Goal: Task Accomplishment & Management: Manage account settings

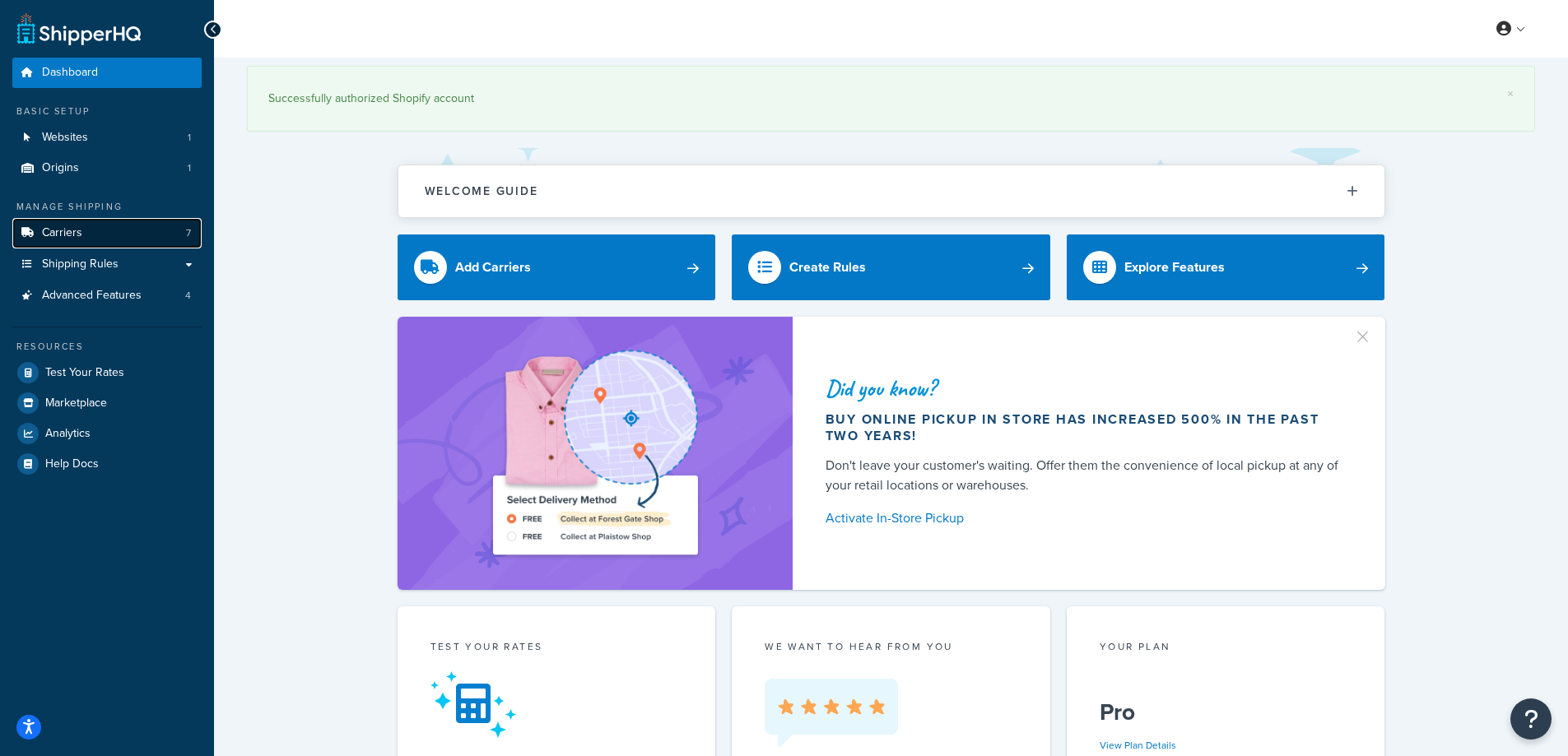
click at [84, 235] on link "Carriers 7" at bounding box center [107, 233] width 189 height 31
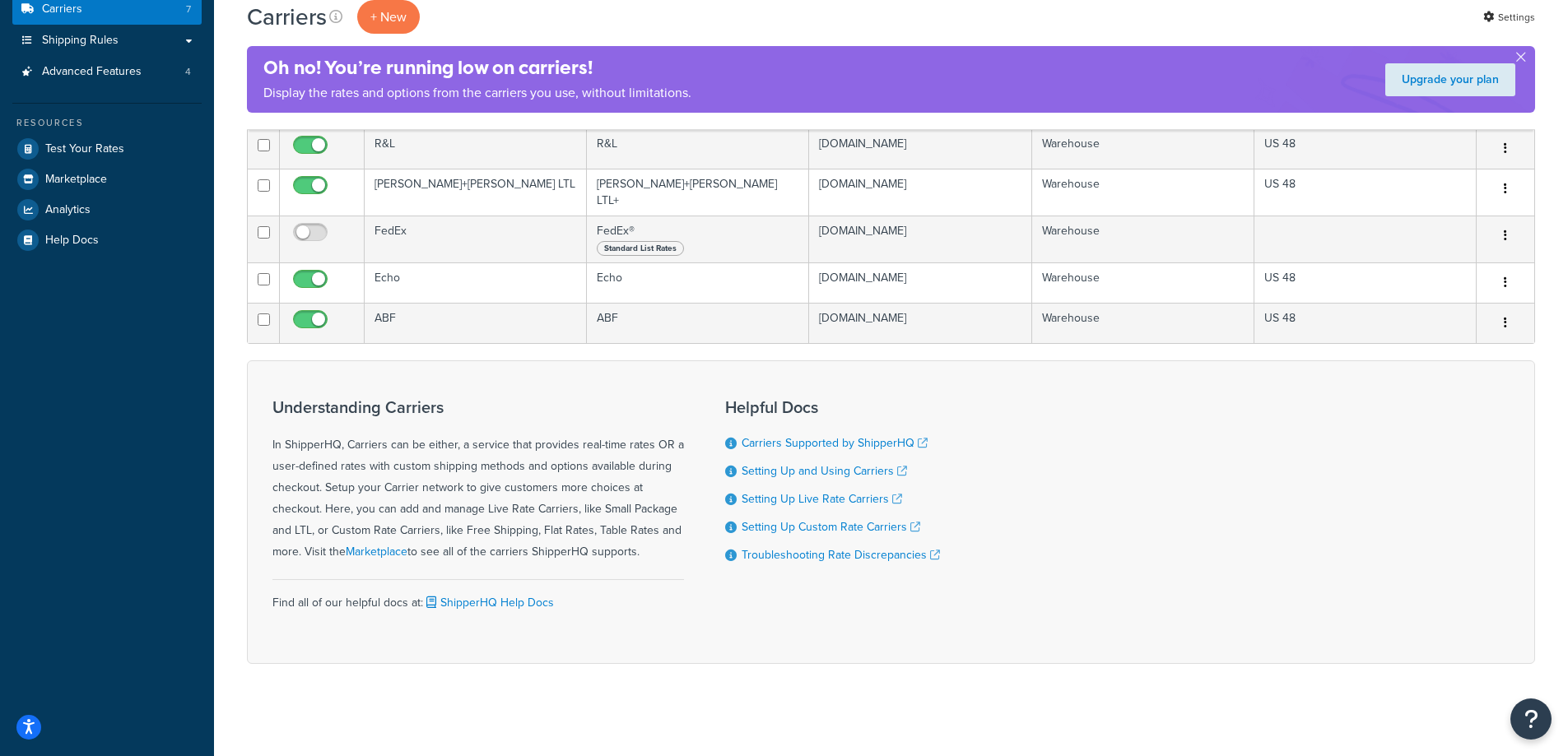
scroll to position [60, 0]
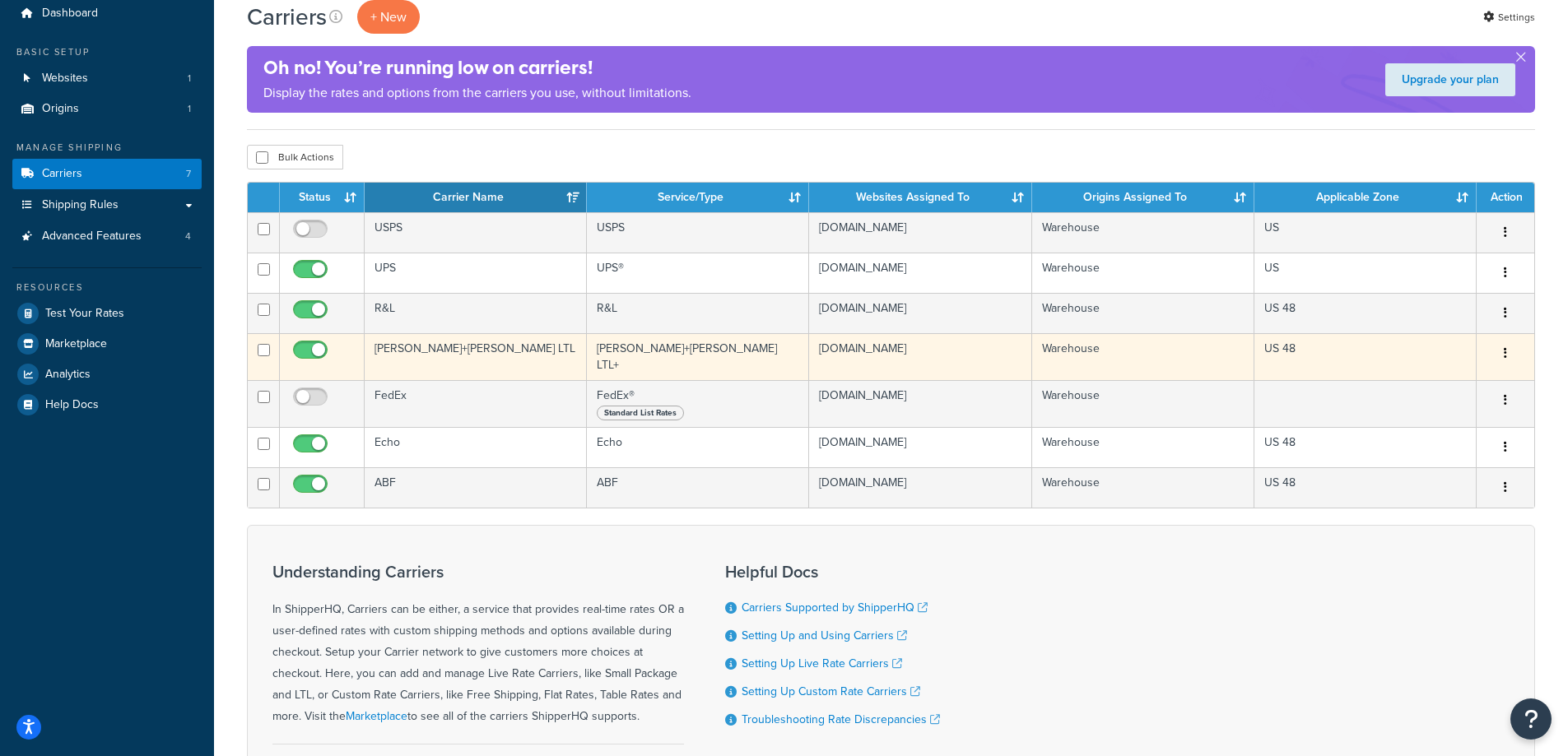
click at [1500, 349] on button "button" at bounding box center [1505, 354] width 23 height 26
click at [1506, 350] on icon "button" at bounding box center [1505, 353] width 3 height 12
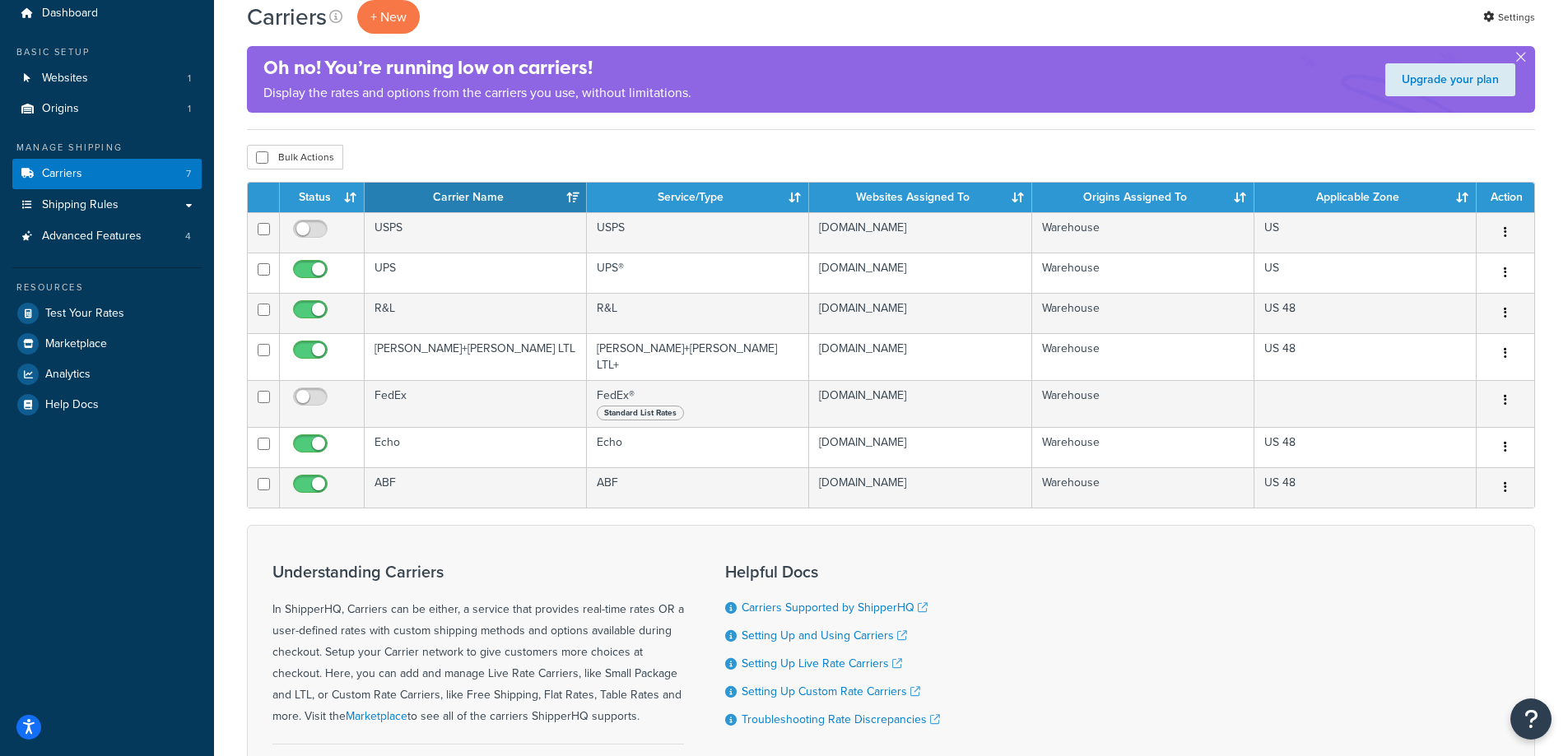
drag, startPoint x: 1382, startPoint y: 588, endPoint x: 1311, endPoint y: 531, distance: 91.0
click at [1377, 583] on div "Understanding Carriers In ShipperHQ, Carriers can be either, a service that pro…" at bounding box center [890, 677] width 1288 height 304
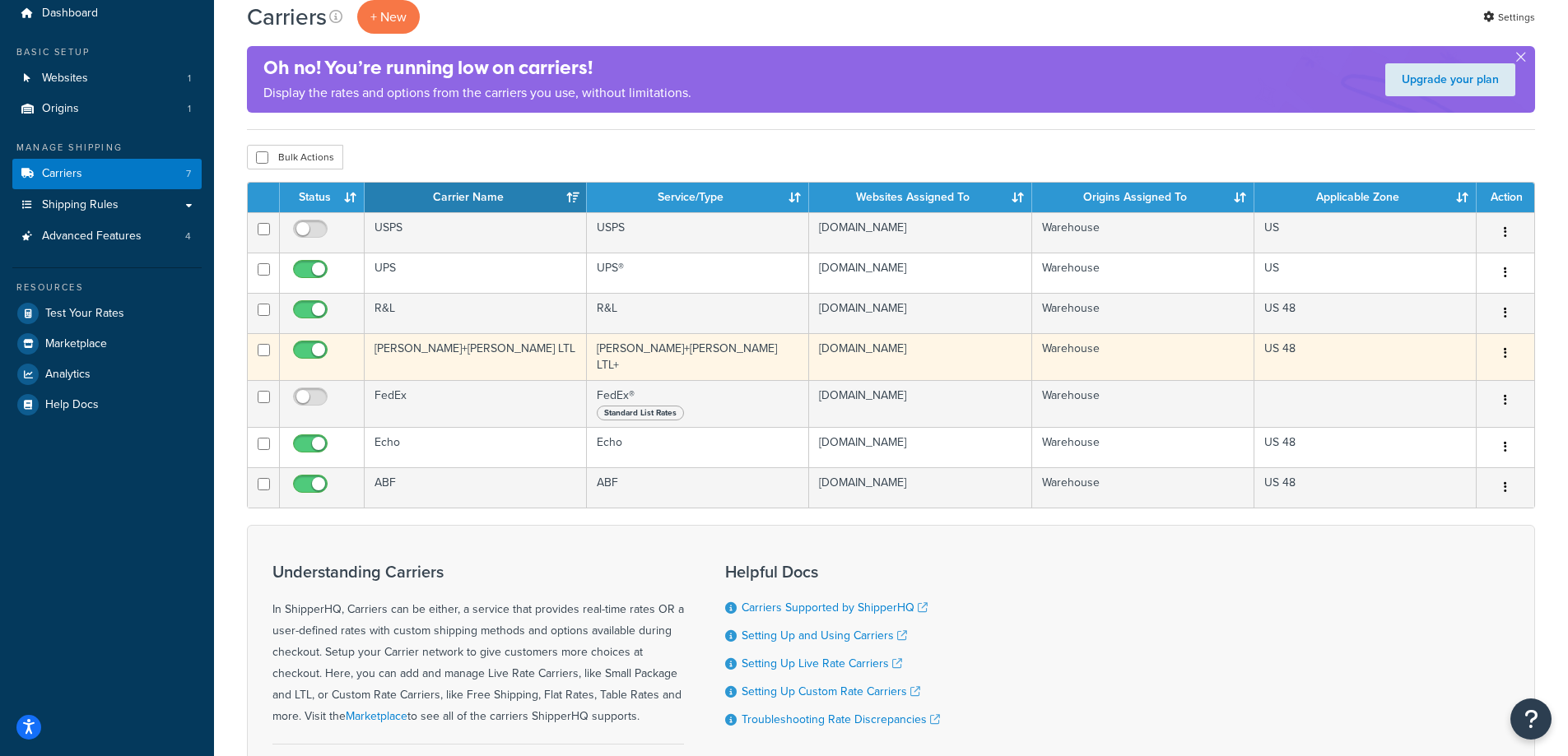
click at [317, 355] on input "checkbox" at bounding box center [312, 354] width 46 height 21
checkbox input "false"
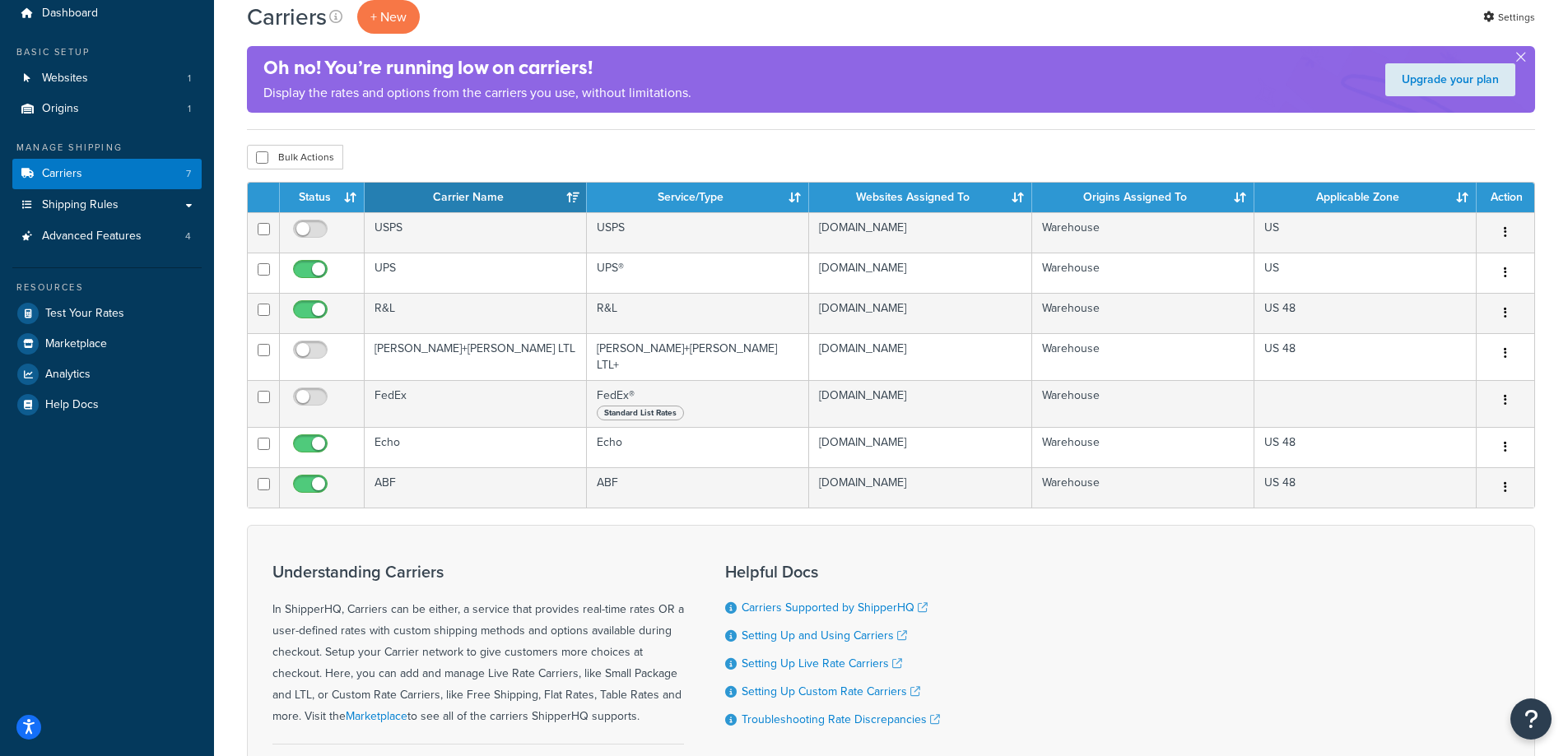
click at [1050, 576] on div "Understanding Carriers In ShipperHQ, Carriers can be either, a service that pro…" at bounding box center [890, 677] width 1288 height 304
click at [1480, 599] on div "Understanding Carriers In ShipperHQ, Carriers can be either, a service that pro…" at bounding box center [890, 677] width 1288 height 304
